Goal: Transaction & Acquisition: Obtain resource

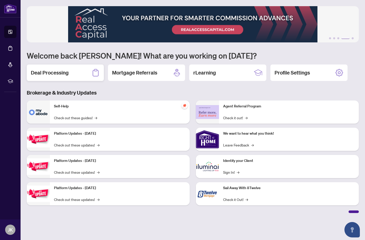
click at [35, 73] on h2 "Deal Processing" at bounding box center [50, 72] width 38 height 7
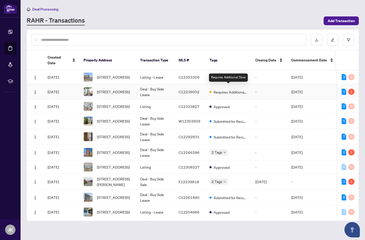
click at [218, 89] on span "Requires Additional Docs" at bounding box center [229, 92] width 33 height 6
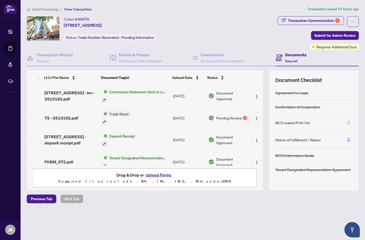
click at [349, 122] on icon "button" at bounding box center [348, 122] width 5 height 5
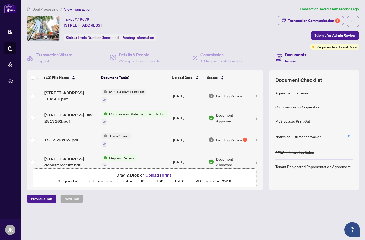
click at [221, 140] on span "Pending Review" at bounding box center [229, 140] width 26 height 6
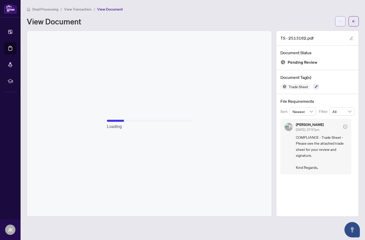
click at [339, 21] on icon "ellipsis" at bounding box center [340, 22] width 4 height 4
click at [321, 32] on span "Download" at bounding box center [321, 33] width 39 height 6
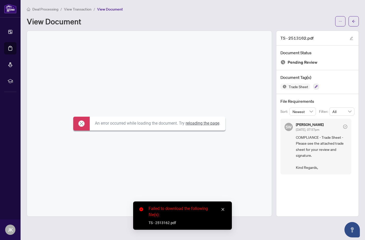
click at [202, 123] on link "reloading the page" at bounding box center [202, 123] width 34 height 5
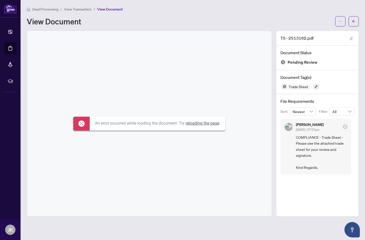
click at [208, 123] on link "reloading the page" at bounding box center [202, 123] width 34 height 5
click at [73, 7] on span "View Transaction" at bounding box center [77, 9] width 27 height 5
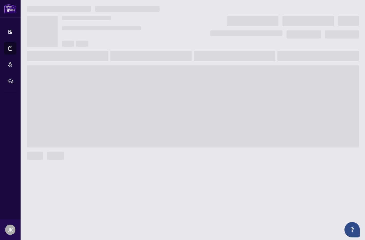
click at [73, 7] on h3 at bounding box center [59, 9] width 64 height 6
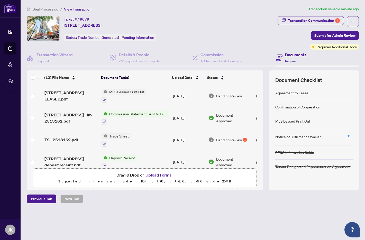
scroll to position [7, 0]
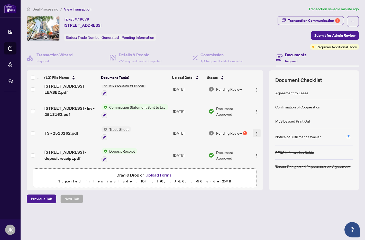
click at [254, 133] on img "button" at bounding box center [256, 134] width 4 height 4
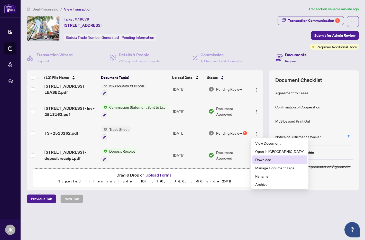
click at [269, 158] on span "Download" at bounding box center [279, 160] width 49 height 6
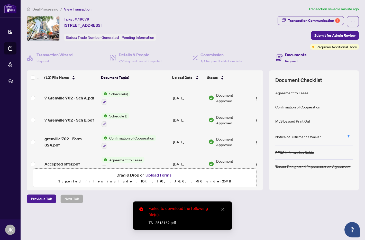
scroll to position [184, 0]
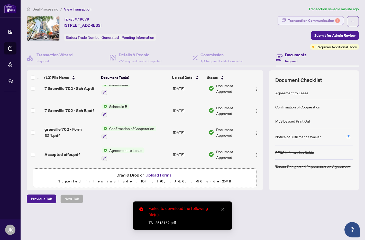
click at [310, 24] on div "Transaction Communication 1" at bounding box center [314, 20] width 52 height 8
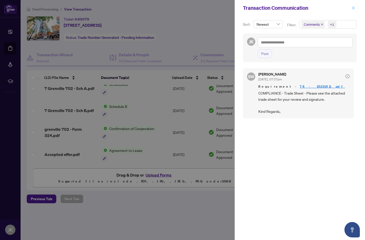
click at [354, 8] on icon "close" at bounding box center [353, 8] width 4 height 4
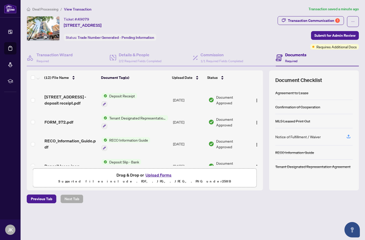
scroll to position [0, 0]
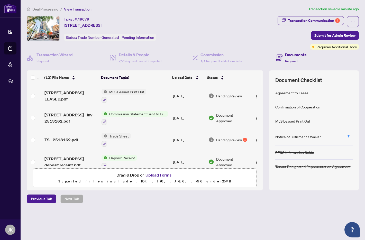
click at [66, 140] on span "TS - 2513162.pdf" at bounding box center [61, 140] width 34 height 6
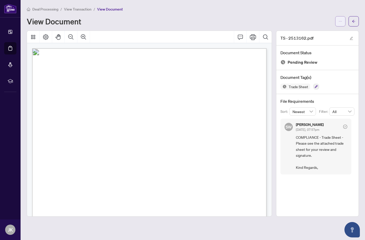
click at [338, 24] on span "button" at bounding box center [340, 21] width 4 height 8
drag, startPoint x: 310, startPoint y: 36, endPoint x: 310, endPoint y: 33, distance: 3.3
click at [310, 33] on ul "Download Manage Document Tags Rename Archive" at bounding box center [321, 44] width 47 height 35
click at [310, 33] on span "Download" at bounding box center [321, 33] width 39 height 6
